Goal: Communication & Community: Answer question/provide support

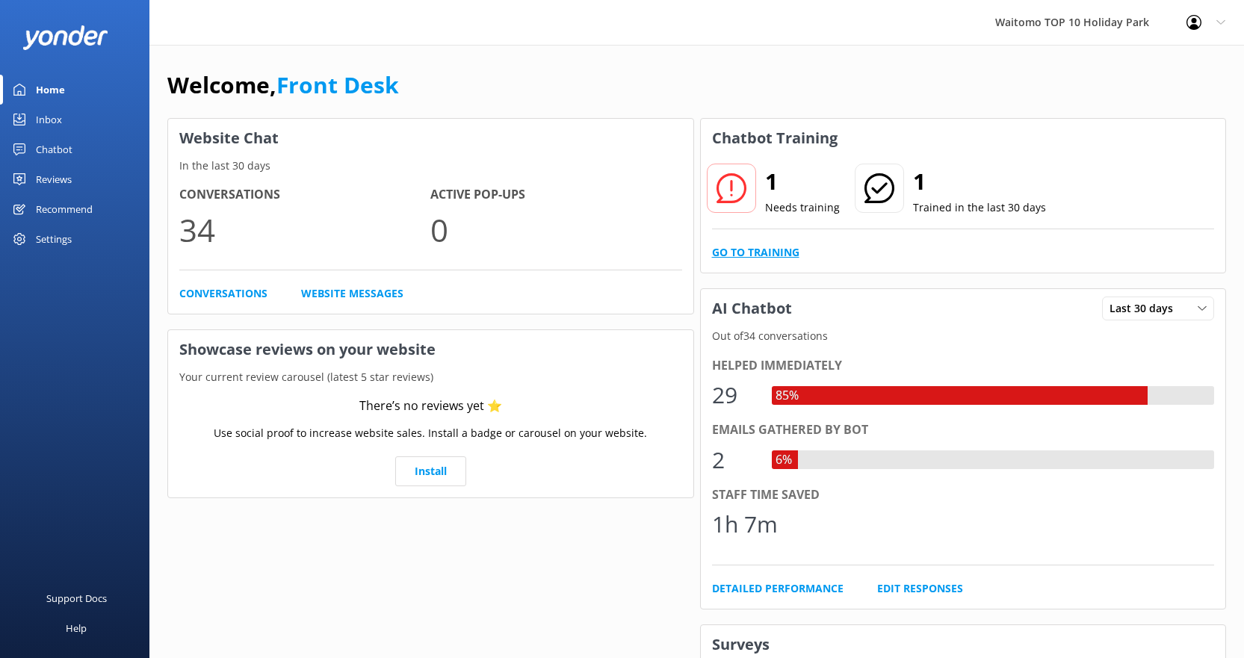
click at [774, 247] on link "Go to Training" at bounding box center [755, 252] width 87 height 16
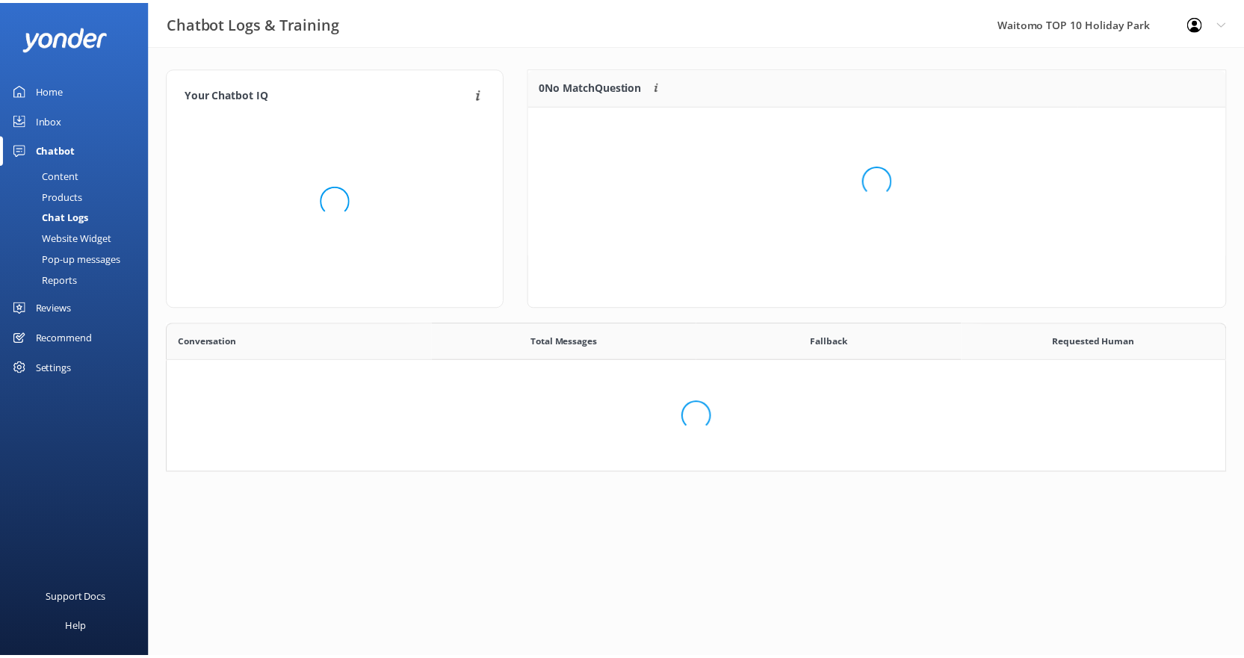
scroll to position [513, 1046]
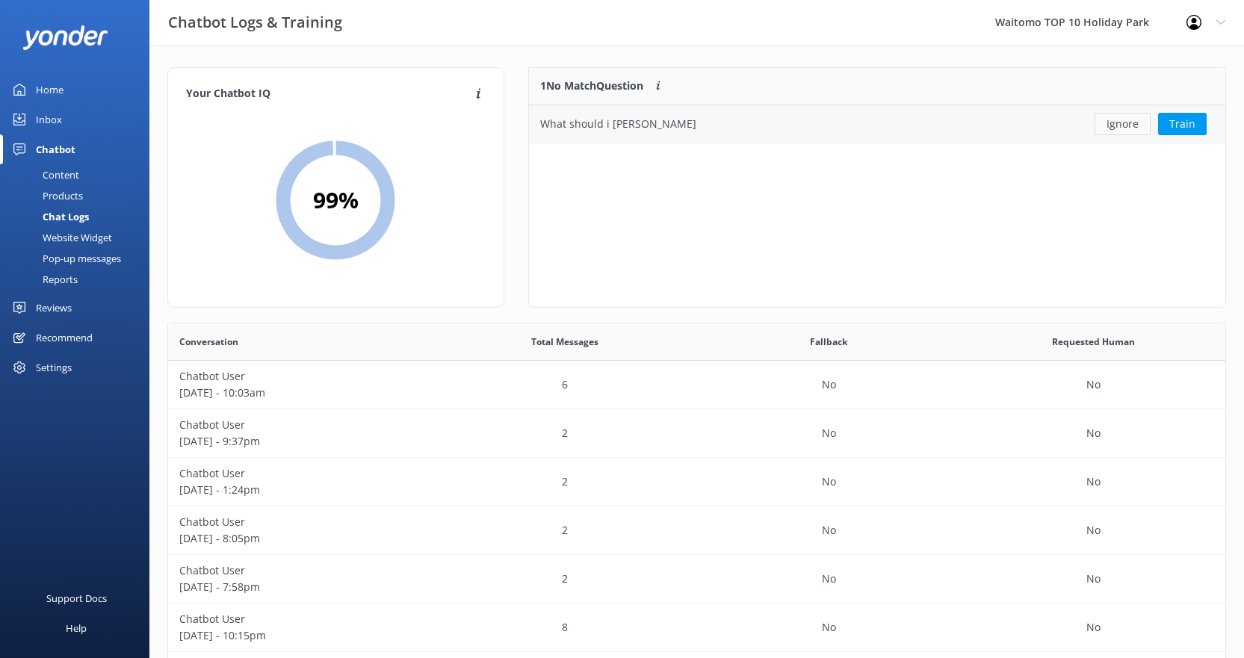
click at [1133, 129] on button "Ignore" at bounding box center [1123, 124] width 56 height 22
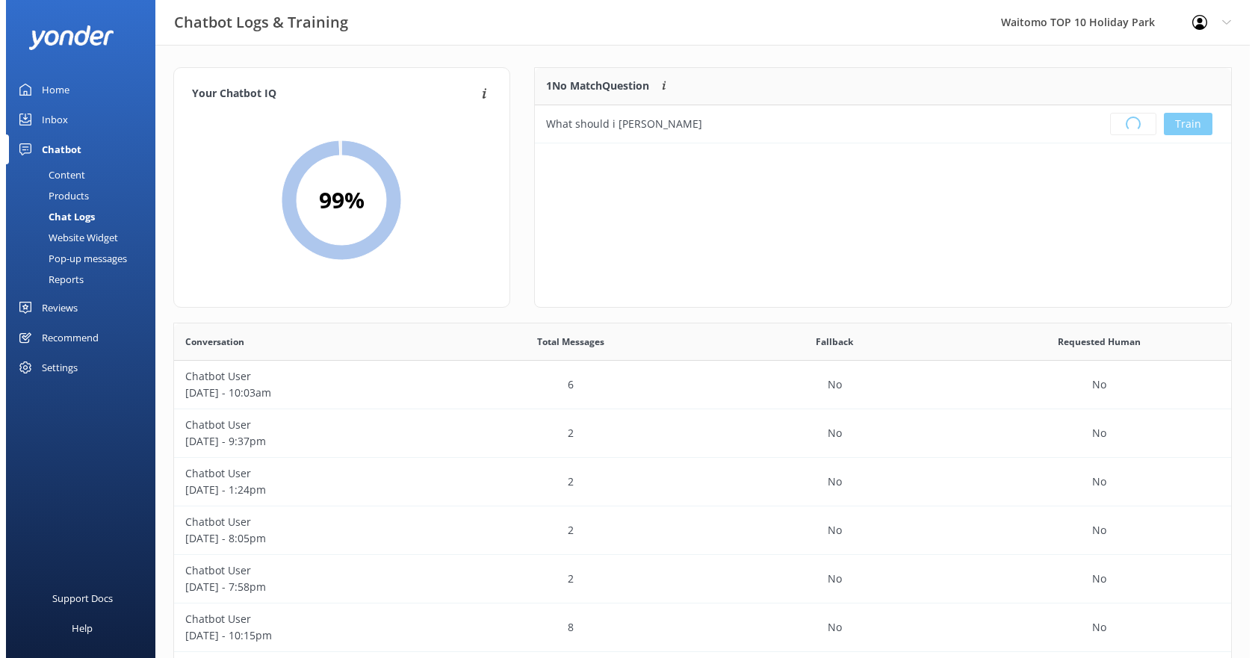
scroll to position [176, 685]
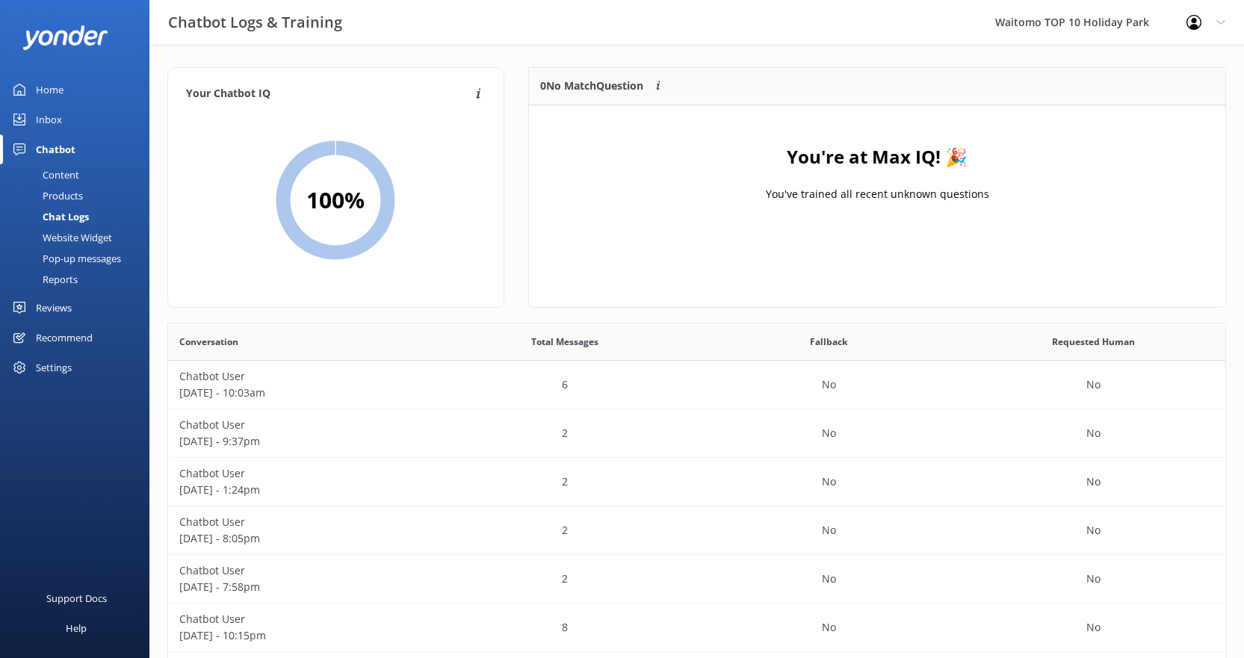
click at [53, 117] on div "Inbox" at bounding box center [49, 120] width 26 height 30
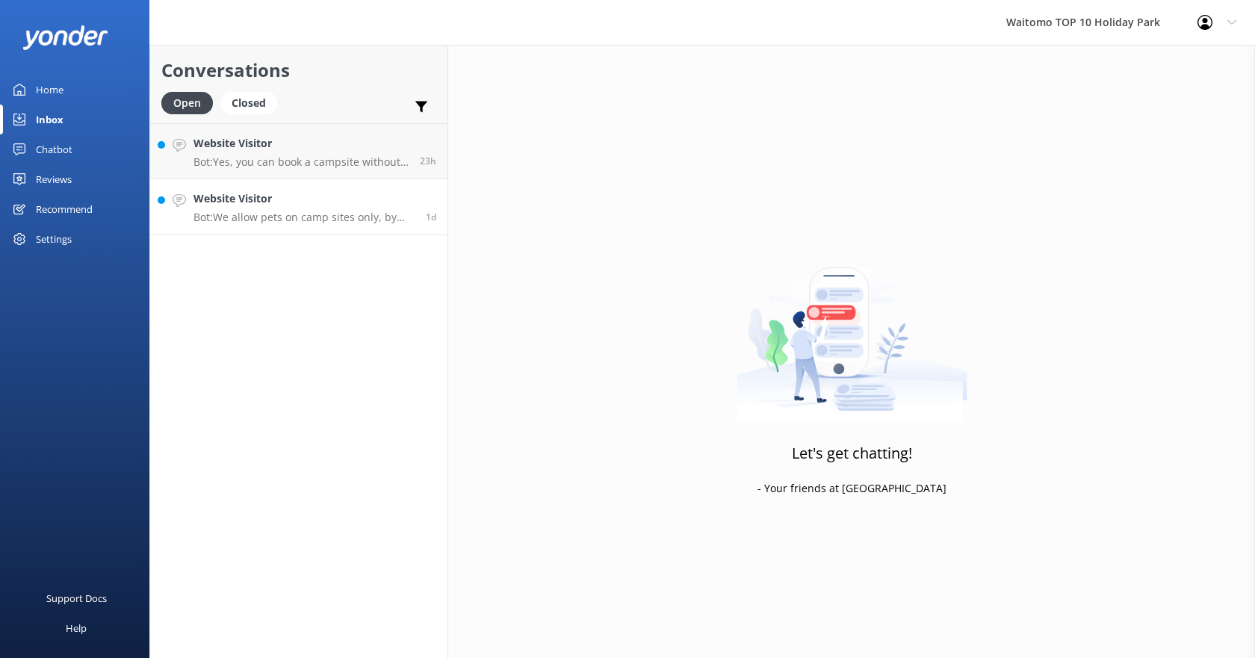
click at [264, 216] on p "Bot: We allow pets on camp sites only, by prior arrangement outside of peak sea…" at bounding box center [304, 217] width 221 height 13
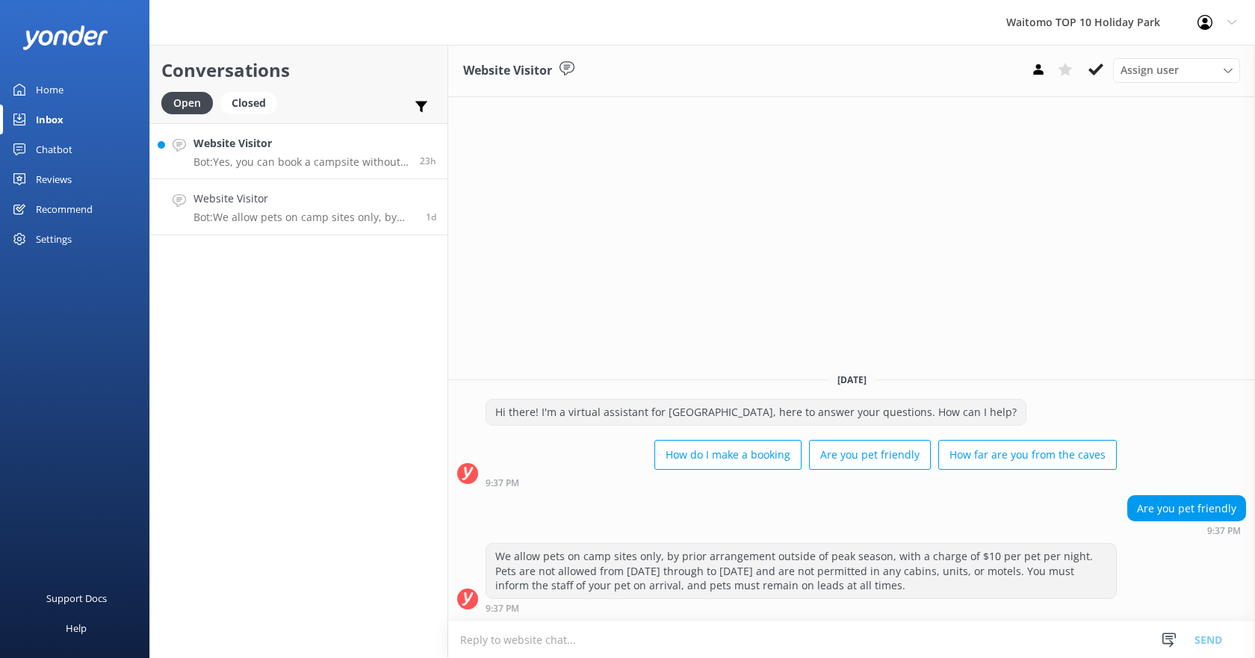
click at [264, 169] on link "Website Visitor Bot: Yes, you can book a campsite without a tent. You can view …" at bounding box center [298, 151] width 297 height 56
